Goal: Transaction & Acquisition: Purchase product/service

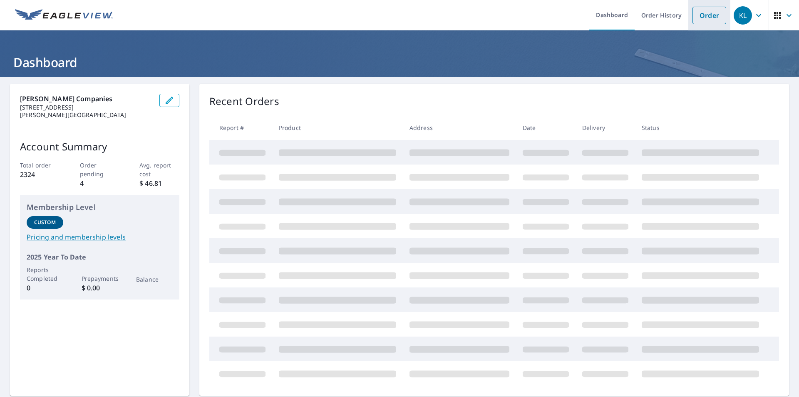
click at [706, 14] on link "Order" at bounding box center [710, 15] width 34 height 17
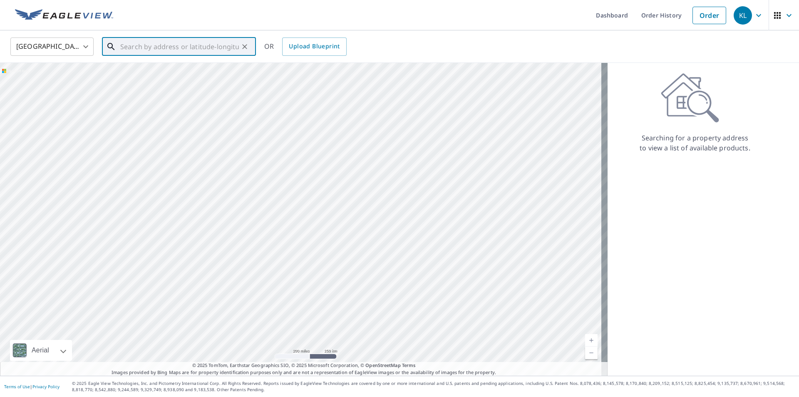
click at [178, 48] on input "text" at bounding box center [179, 46] width 119 height 23
click at [163, 76] on p "[GEOGRAPHIC_DATA]" at bounding box center [184, 80] width 131 height 8
type input "[STREET_ADDRESS]"
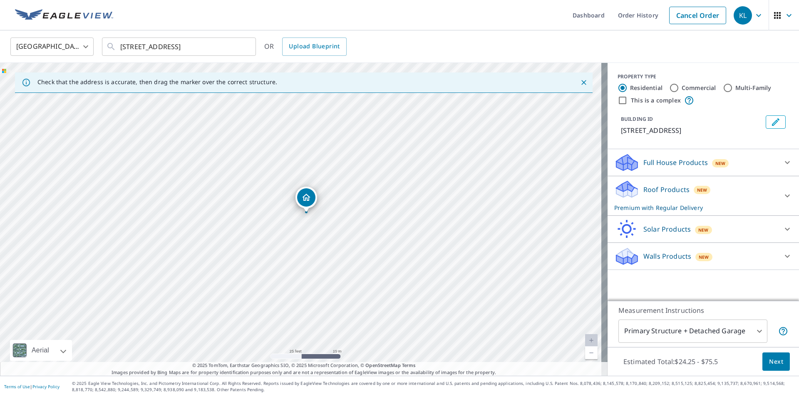
click at [627, 256] on icon at bounding box center [627, 259] width 21 height 10
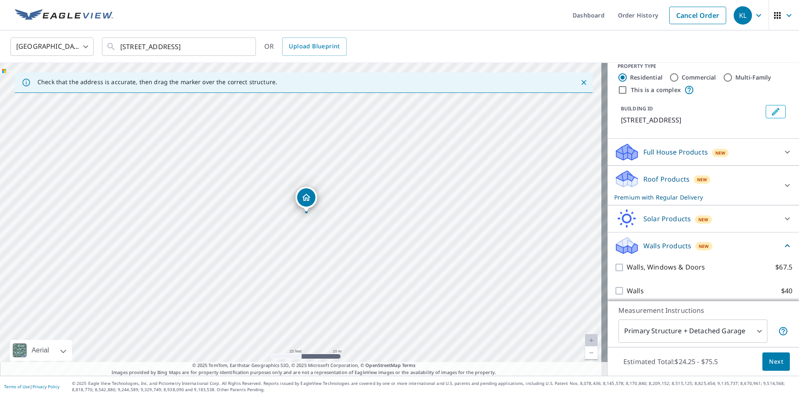
scroll to position [16, 0]
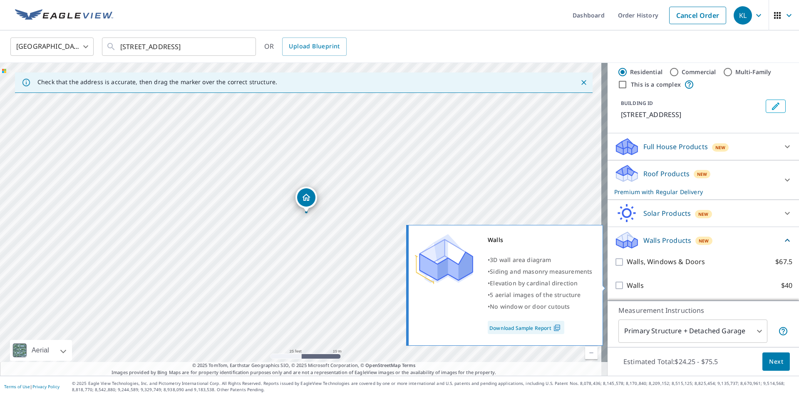
click at [618, 281] on input "Walls $40" at bounding box center [621, 285] width 12 height 10
checkbox input "true"
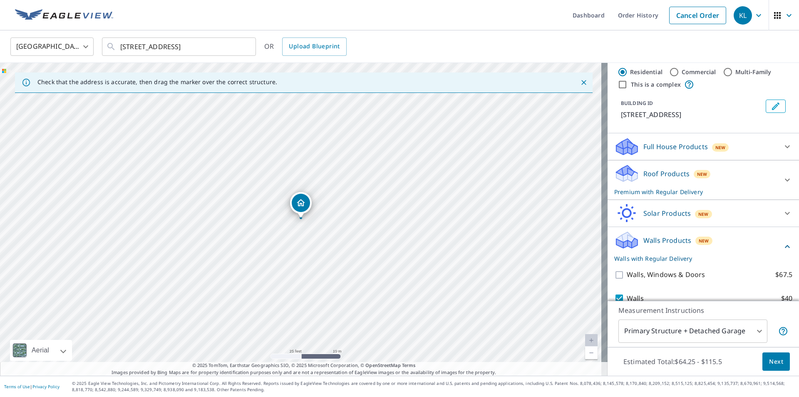
click at [675, 329] on body "KL KL Dashboard Order History Cancel Order KL [GEOGRAPHIC_DATA] [GEOGRAPHIC_DAT…" at bounding box center [399, 198] width 799 height 397
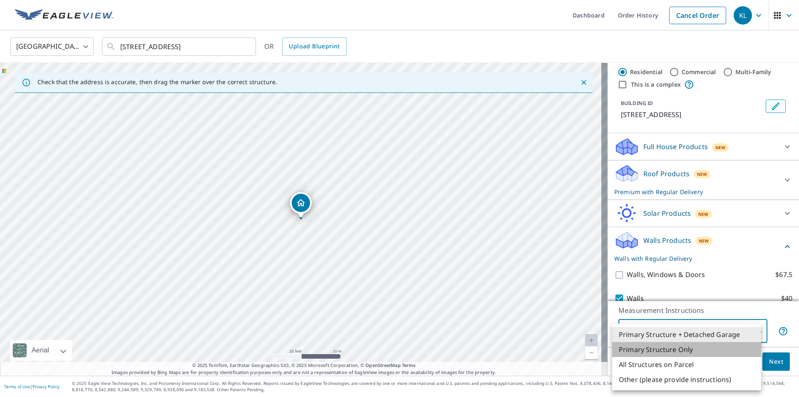
click at [673, 347] on li "Primary Structure Only" at bounding box center [686, 349] width 149 height 15
type input "2"
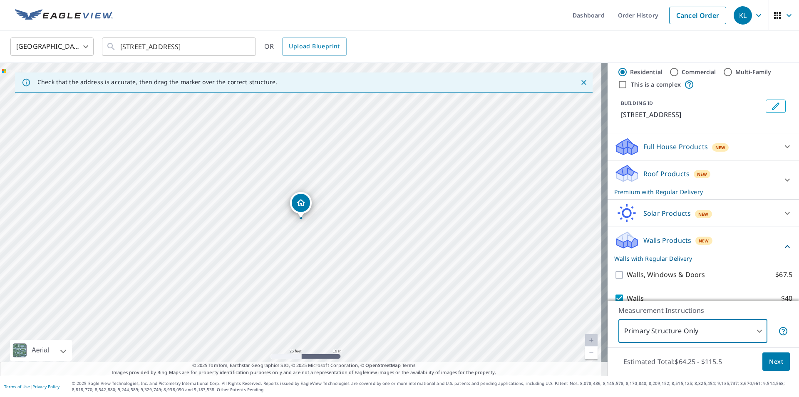
click at [769, 364] on span "Next" at bounding box center [776, 361] width 14 height 10
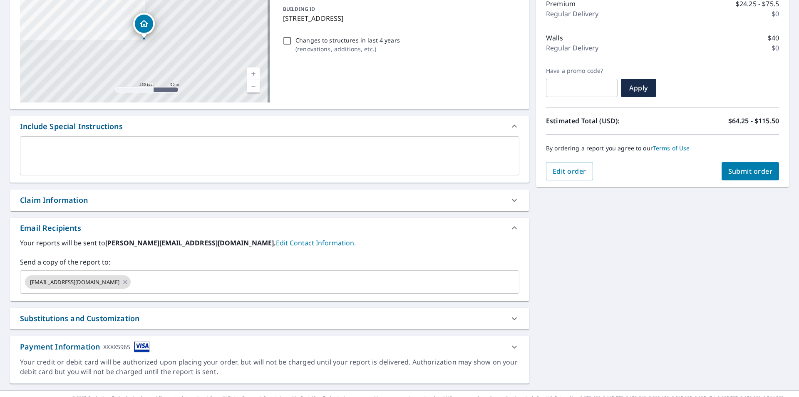
scroll to position [127, 0]
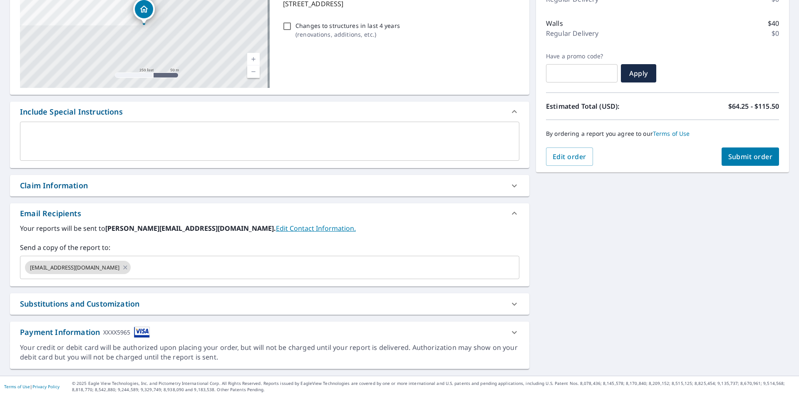
click at [96, 144] on textarea at bounding box center [270, 141] width 488 height 24
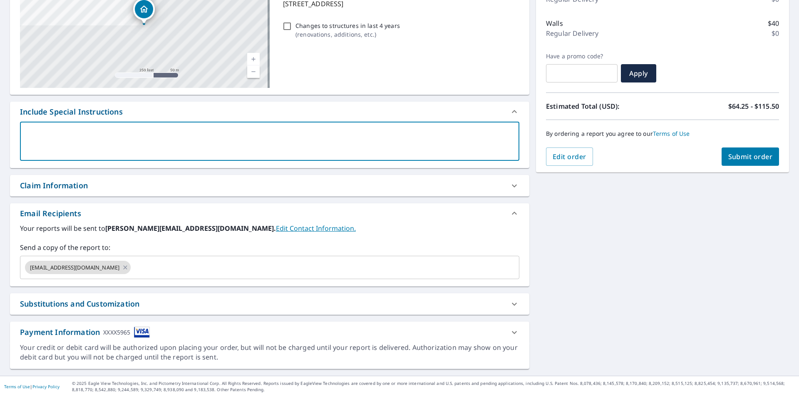
type textarea "P"
type textarea "x"
type textarea "Pl"
type textarea "x"
type textarea "Ple"
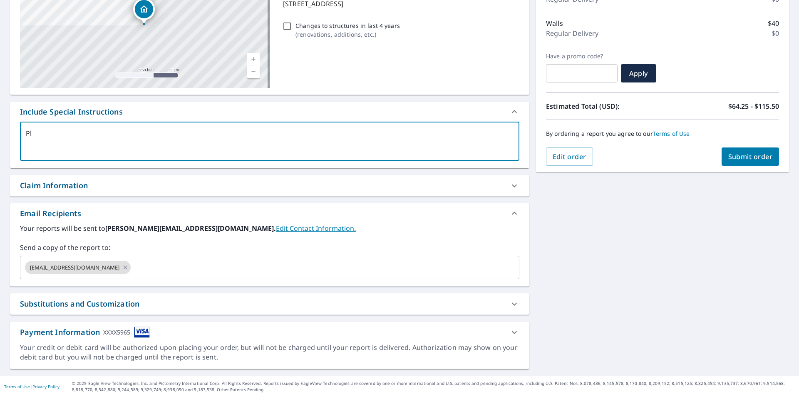
type textarea "x"
type textarea "Plea"
type textarea "x"
type textarea "Pleas"
type textarea "x"
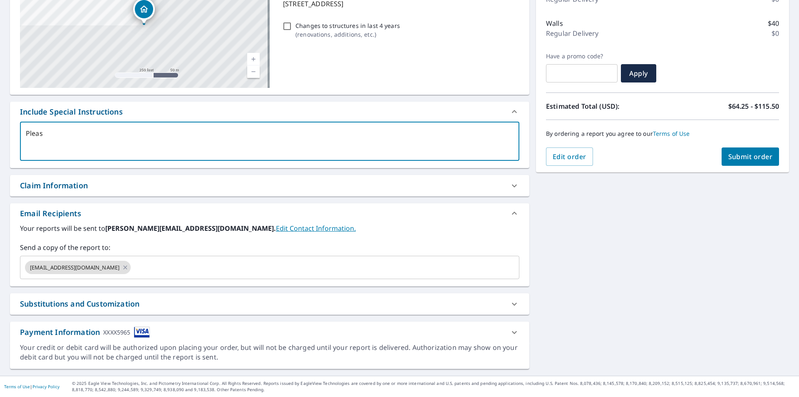
type textarea "Please"
type textarea "x"
type textarea "Please"
type textarea "x"
type textarea "Please r"
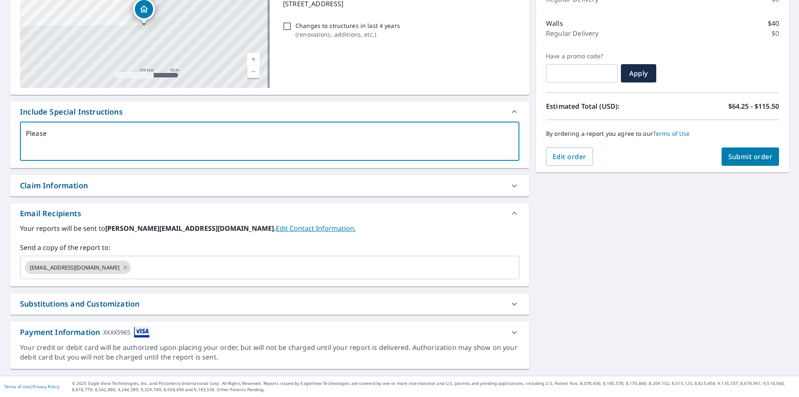
type textarea "x"
type textarea "Please ru"
type textarea "x"
type textarea "Please rus"
type textarea "x"
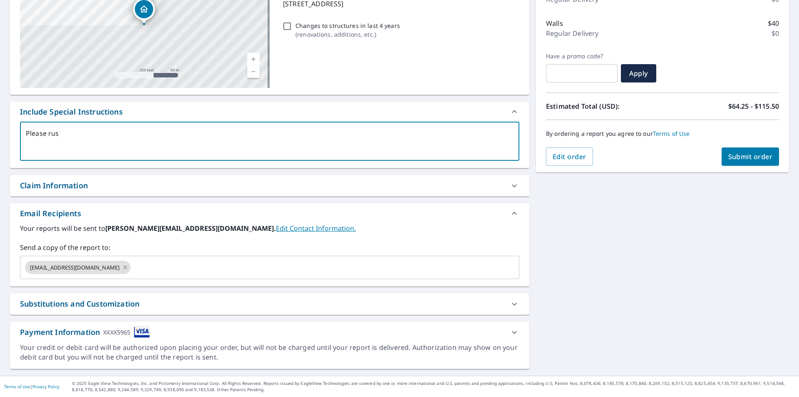
type textarea "Please rush"
type textarea "x"
type textarea "Please rush."
type textarea "x"
type textarea "Please rush."
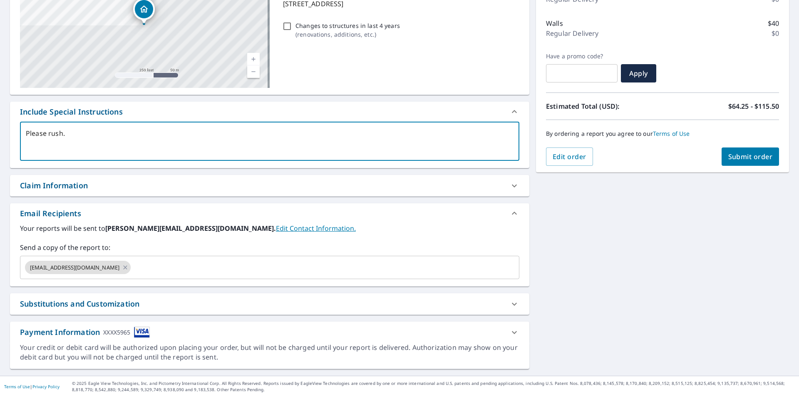
type textarea "x"
type textarea "Please rush. n"
type textarea "x"
type textarea "Please rush. ne"
type textarea "x"
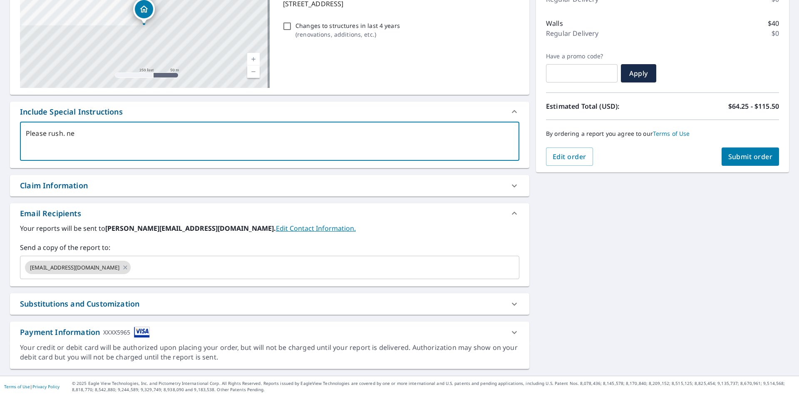
type textarea "Please rush. nee"
type textarea "x"
type textarea "Please rush. need"
type textarea "x"
type textarea "Please rush. need"
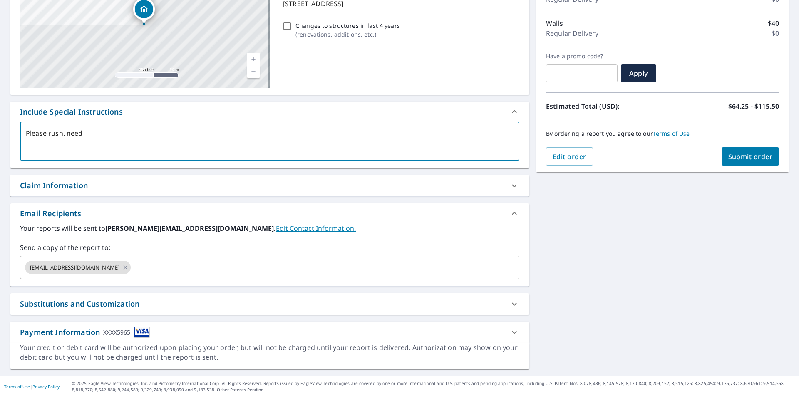
type textarea "x"
type textarea "Please rush. need A"
type textarea "x"
type textarea "Please rush. need AS"
type textarea "x"
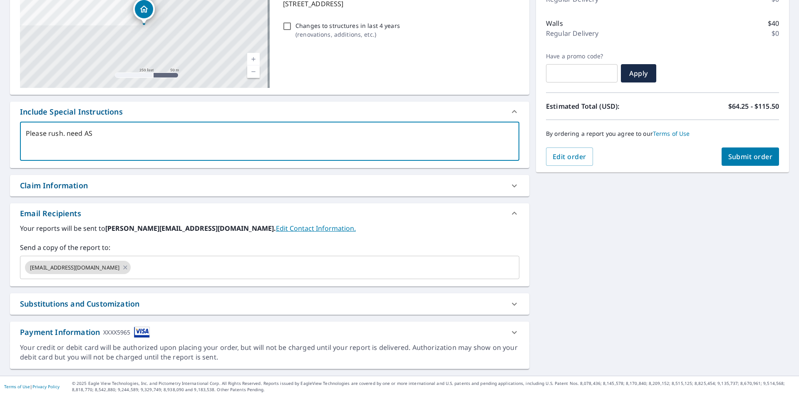
type textarea "Please rush. need ASA"
type textarea "x"
type textarea "Please rush. need ASAP"
type textarea "x"
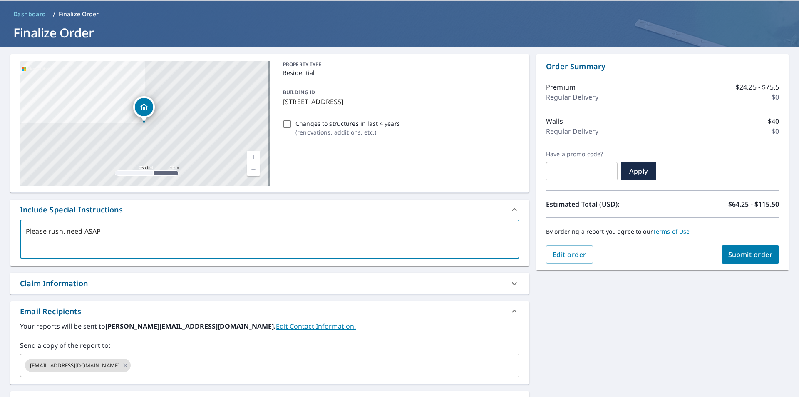
scroll to position [2, 0]
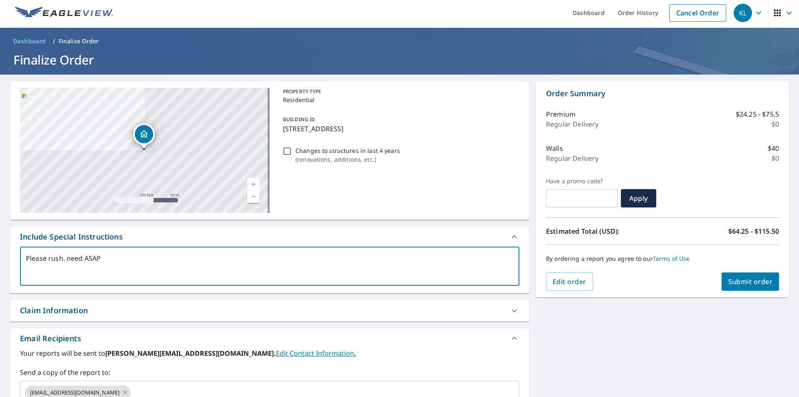
type textarea "Please rush. need ASAP"
click at [740, 276] on button "Submit order" at bounding box center [751, 281] width 58 height 18
type textarea "x"
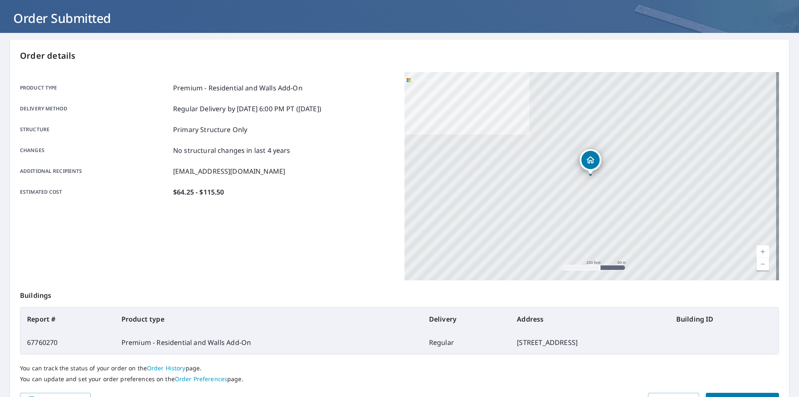
scroll to position [93, 0]
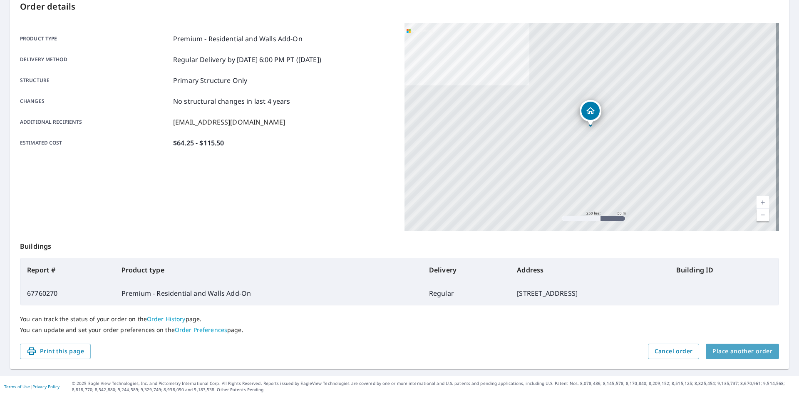
click at [745, 348] on span "Place another order" at bounding box center [743, 351] width 60 height 10
